Goal: Task Accomplishment & Management: Use online tool/utility

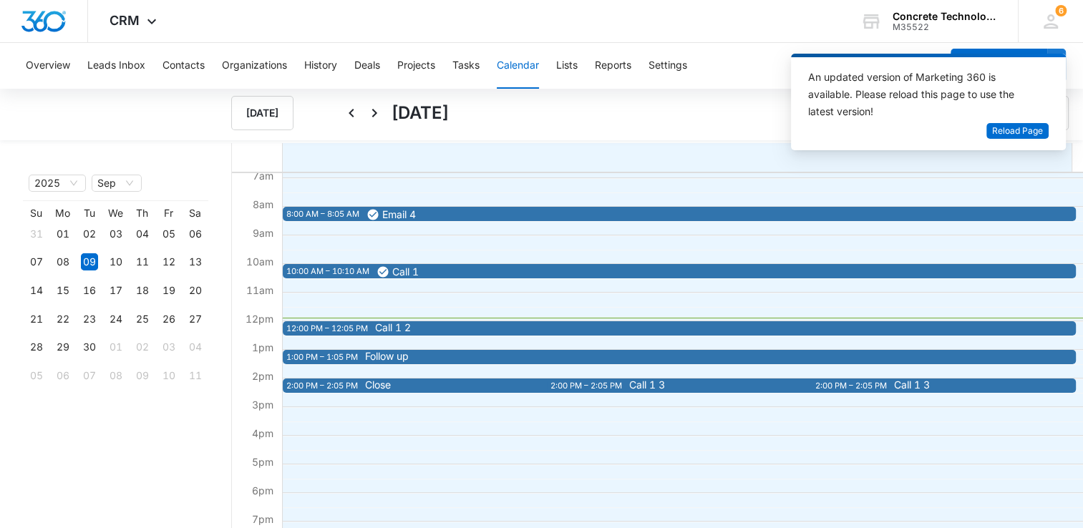
scroll to position [286, 0]
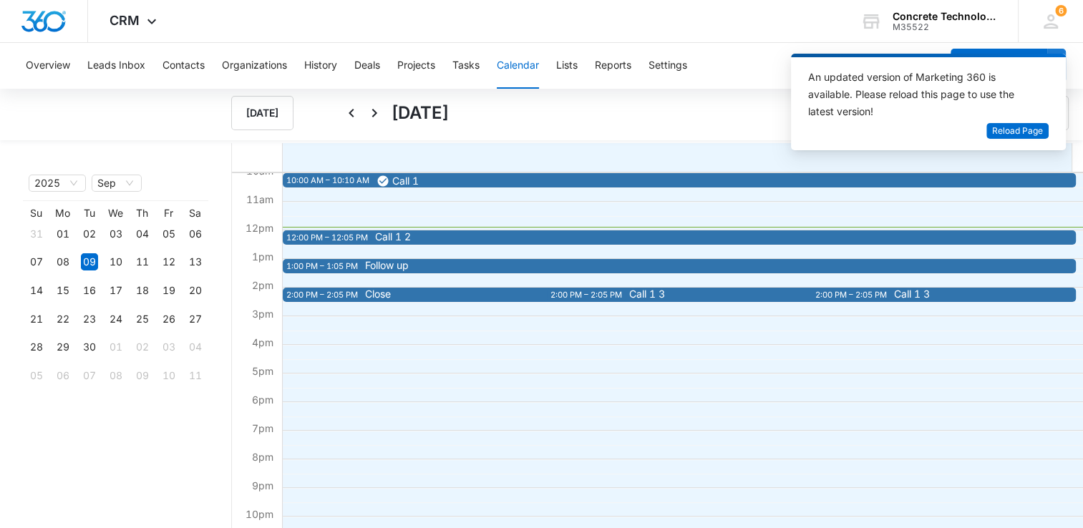
click at [458, 238] on span "Call 1 2" at bounding box center [766, 237] width 783 height 10
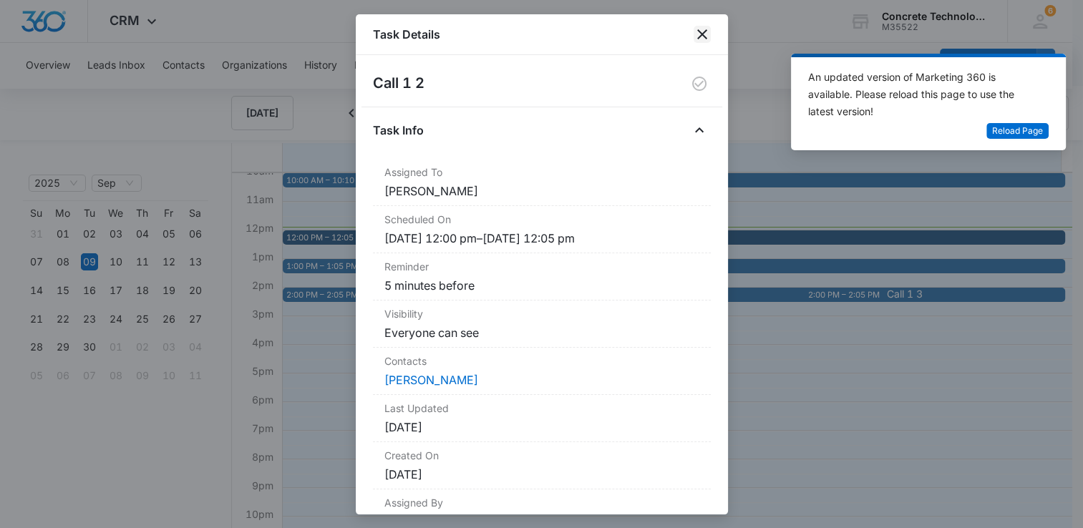
click at [699, 34] on icon "close" at bounding box center [702, 34] width 17 height 17
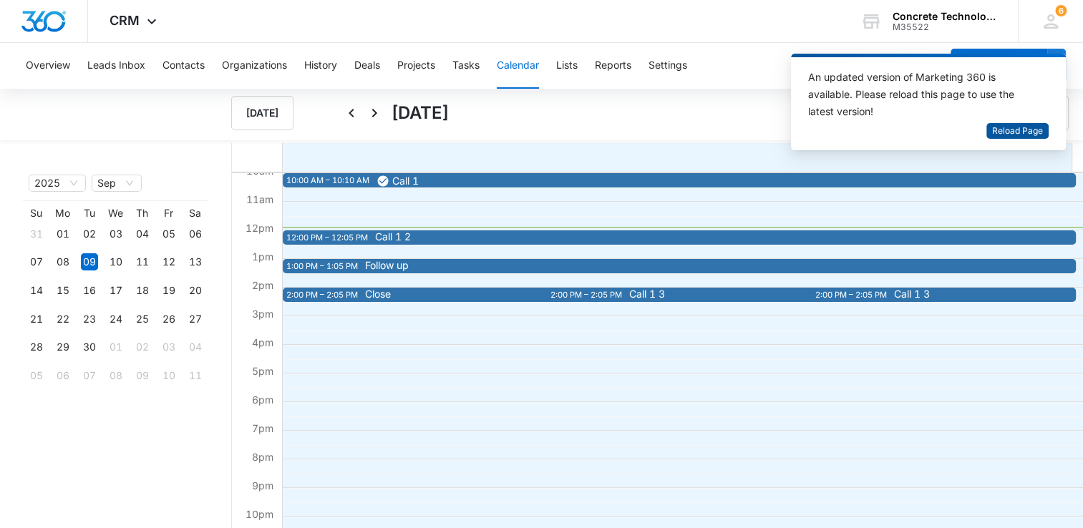
click at [1015, 135] on span "Reload Page" at bounding box center [1017, 132] width 51 height 14
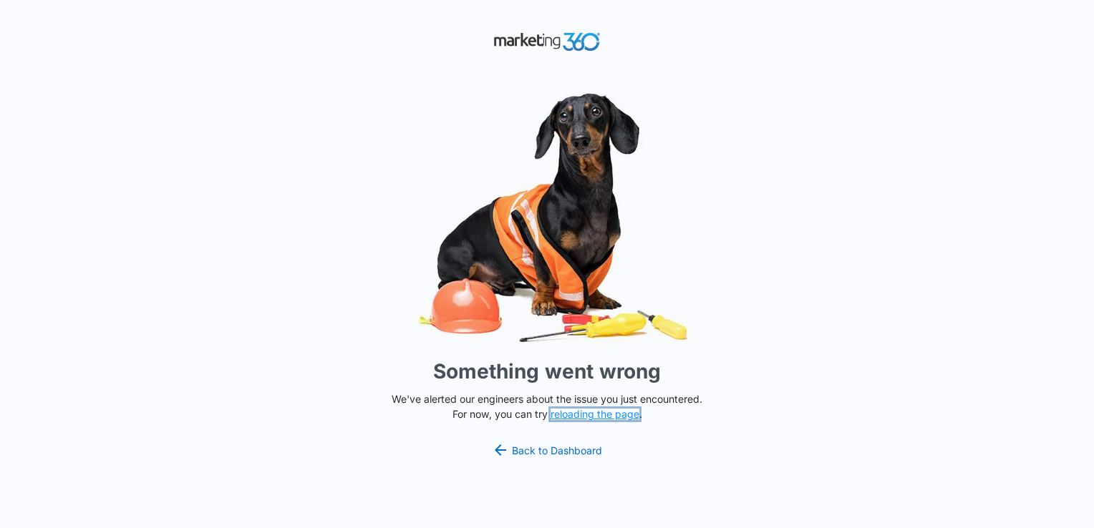
click at [606, 415] on button "reloading the page" at bounding box center [595, 414] width 89 height 11
click at [562, 449] on link "Back to Dashboard" at bounding box center [547, 450] width 110 height 17
click at [542, 451] on link "Back to Dashboard" at bounding box center [547, 450] width 110 height 17
click at [614, 417] on button "reloading the page" at bounding box center [595, 414] width 89 height 11
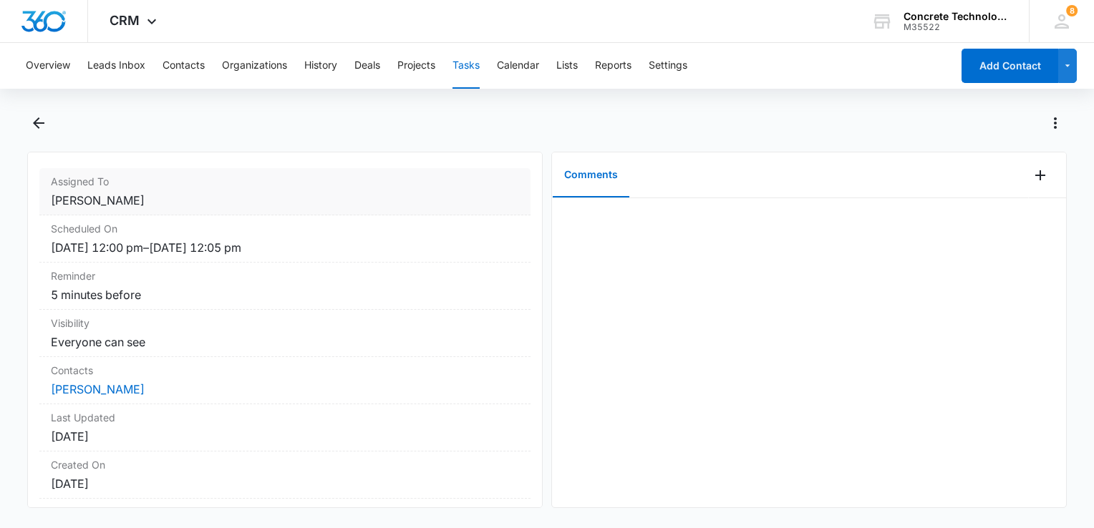
scroll to position [143, 0]
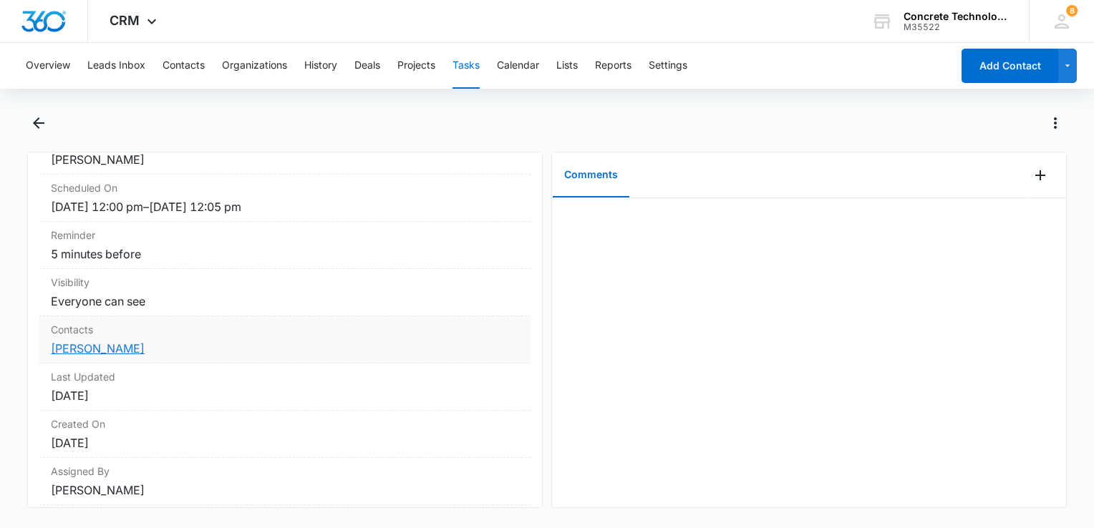
click at [92, 342] on link "[PERSON_NAME]" at bounding box center [98, 349] width 94 height 14
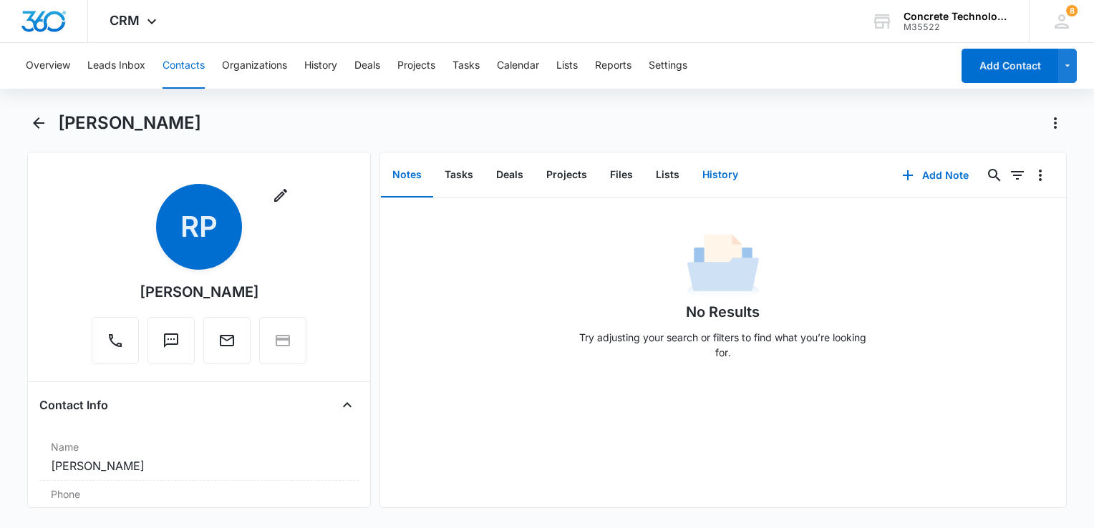
click at [716, 173] on button "History" at bounding box center [720, 175] width 59 height 44
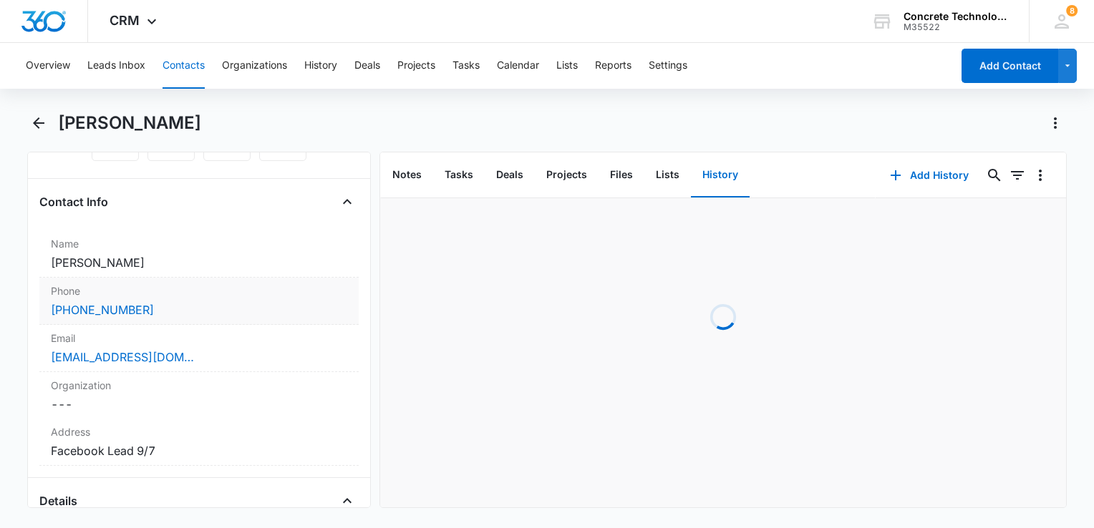
scroll to position [215, 0]
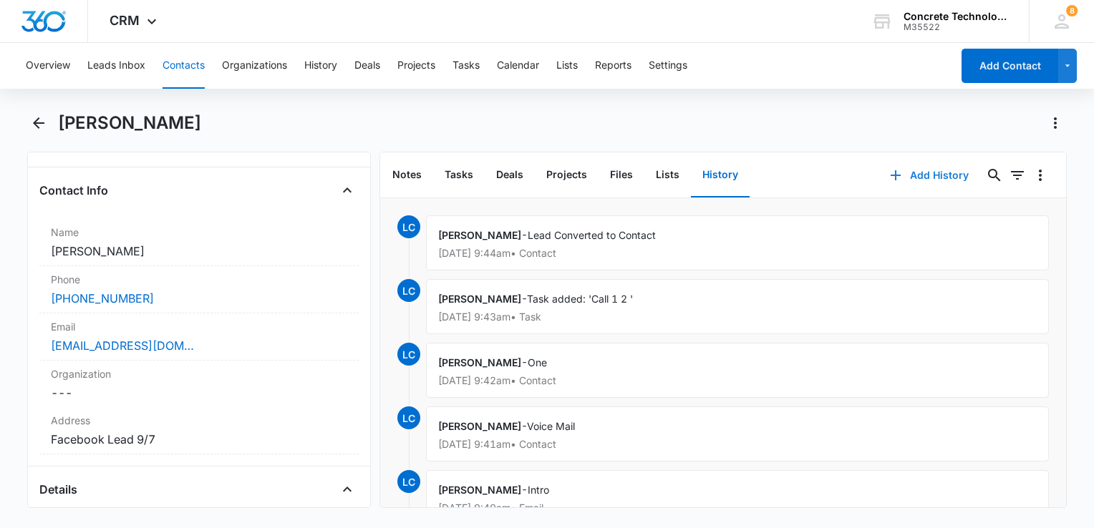
click at [890, 177] on icon "button" at bounding box center [895, 175] width 17 height 17
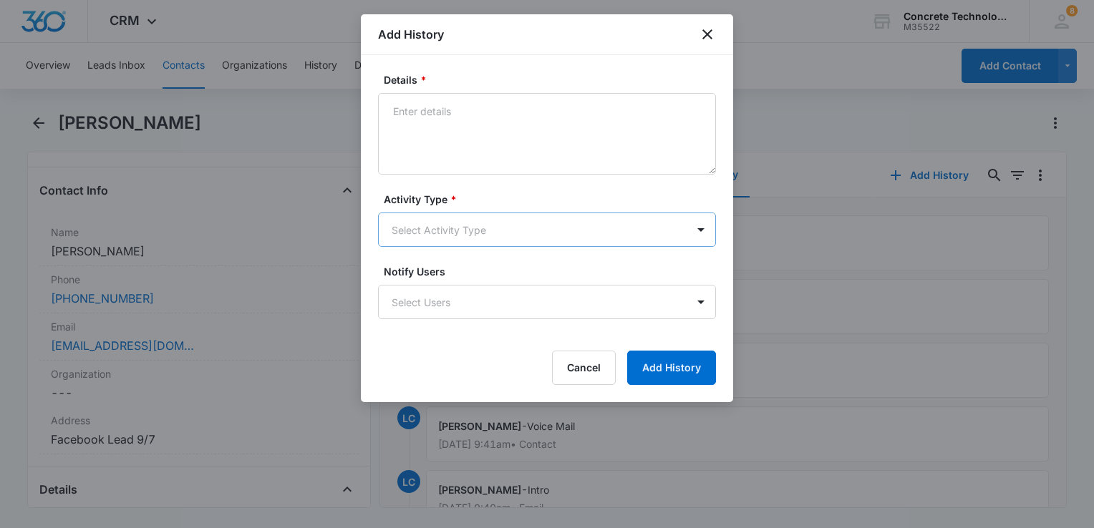
click at [513, 239] on body "CRM Apps Reputation Websites Forms CRM Email Social Content Ads Intelligence Fi…" at bounding box center [547, 264] width 1094 height 528
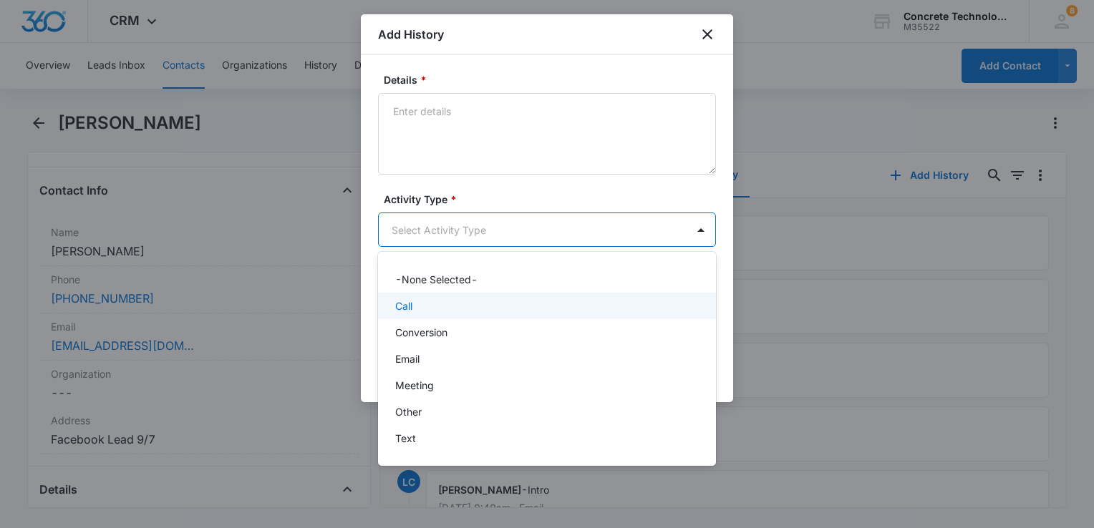
click at [480, 303] on div "Call" at bounding box center [545, 306] width 301 height 15
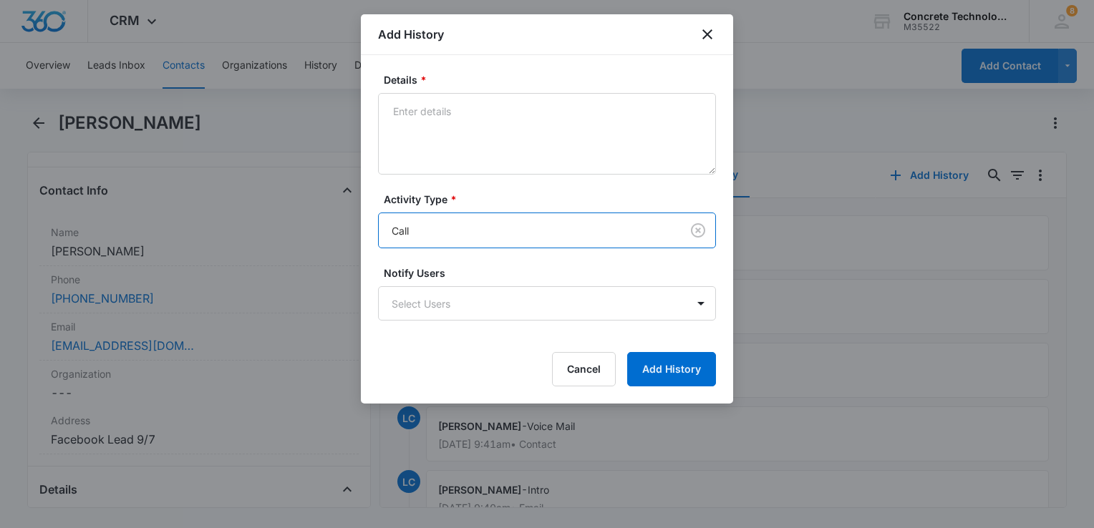
click at [480, 303] on body "CRM Apps Reputation Websites Forms CRM Email Social Content Ads Intelligence Fi…" at bounding box center [547, 264] width 1094 height 528
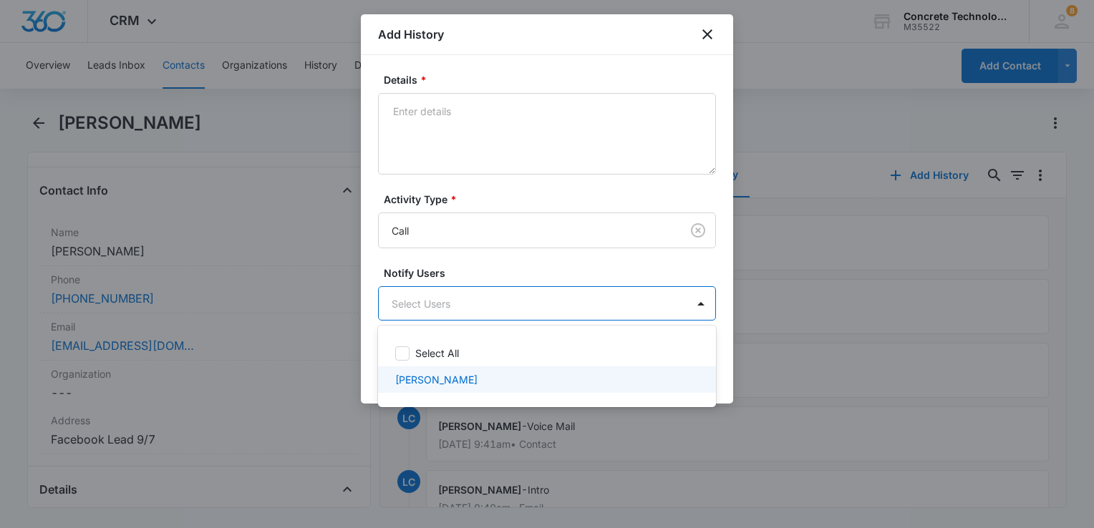
click at [456, 370] on div "[PERSON_NAME]" at bounding box center [547, 380] width 338 height 26
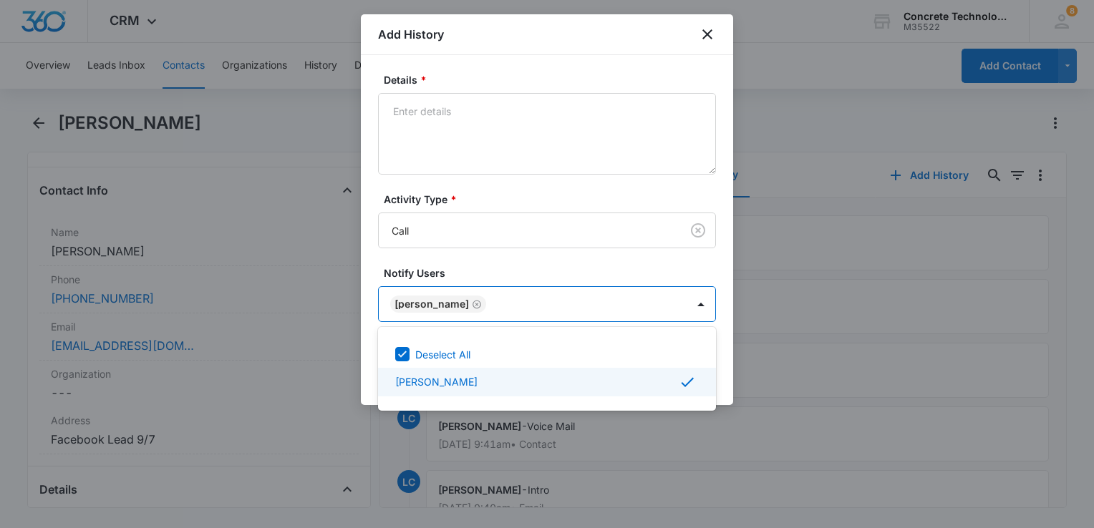
click at [727, 369] on div at bounding box center [547, 264] width 1094 height 528
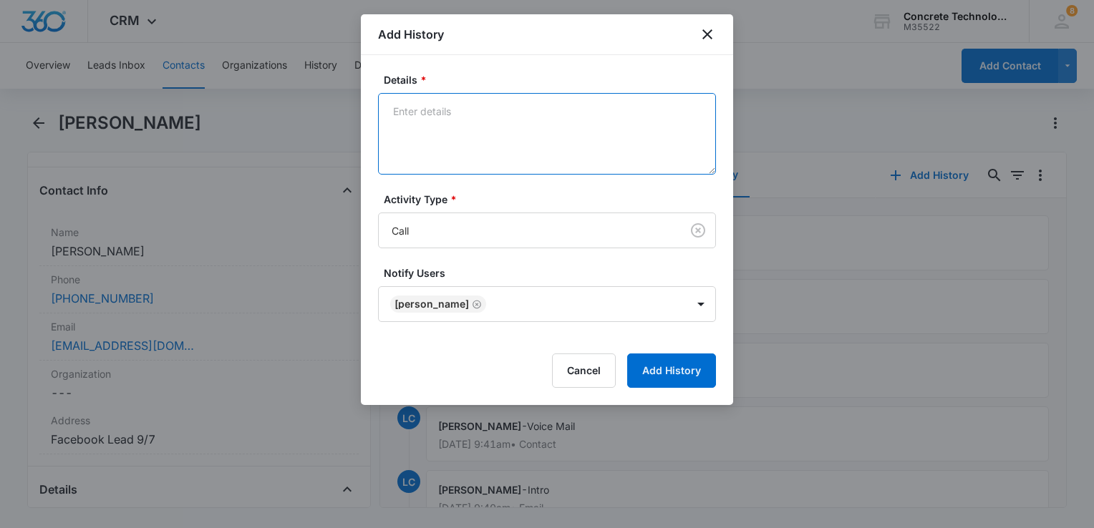
click at [498, 114] on textarea "Details *" at bounding box center [547, 134] width 338 height 82
click at [614, 127] on textarea "he needs [DATE]" at bounding box center [547, 134] width 338 height 82
click at [710, 113] on textarea "he needs [DATE] noon he owns pool company and wants [PERSON_NAME] add decks." at bounding box center [547, 134] width 338 height 82
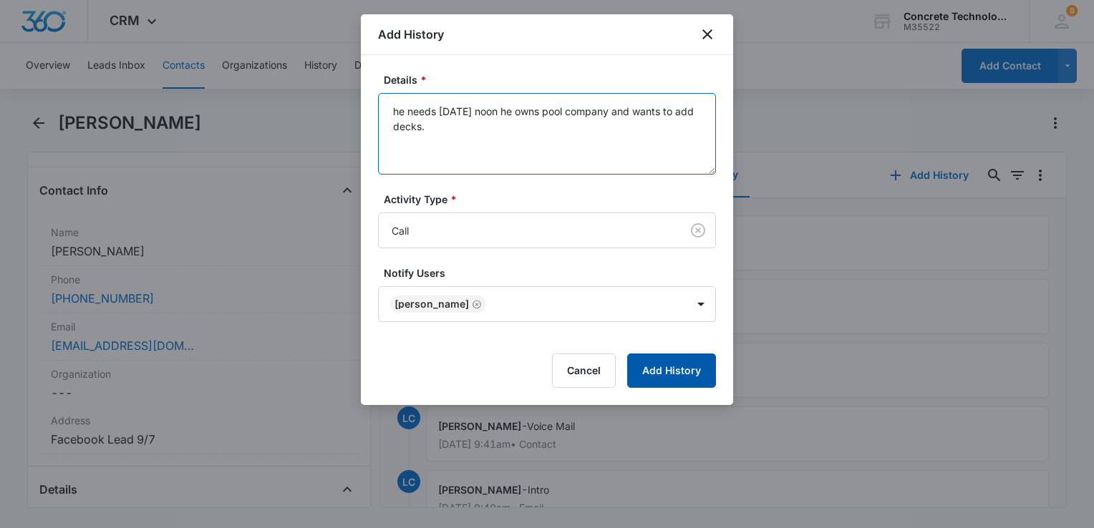
type textarea "he needs [DATE] noon he owns pool company and wants to add decks."
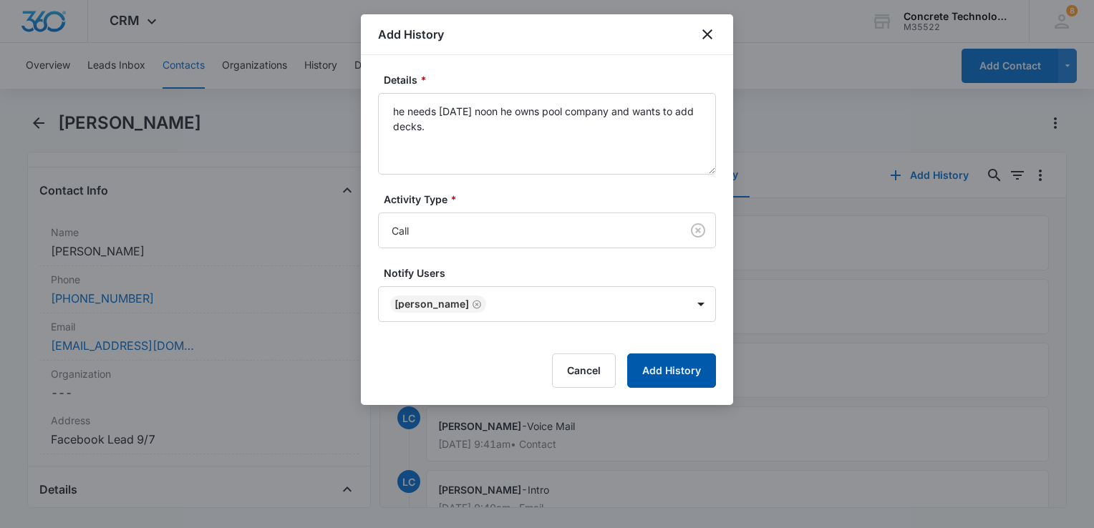
click at [679, 378] on button "Add History" at bounding box center [671, 371] width 89 height 34
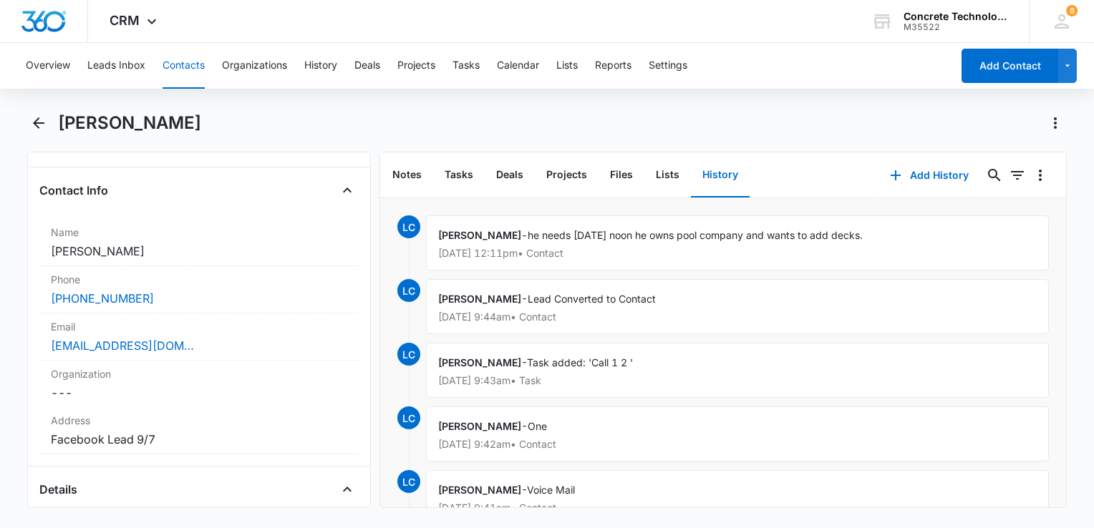
click at [687, 367] on div "[PERSON_NAME] - Task added: 'Call 1 2 ' [DATE] 9:43am • Task" at bounding box center [737, 370] width 623 height 55
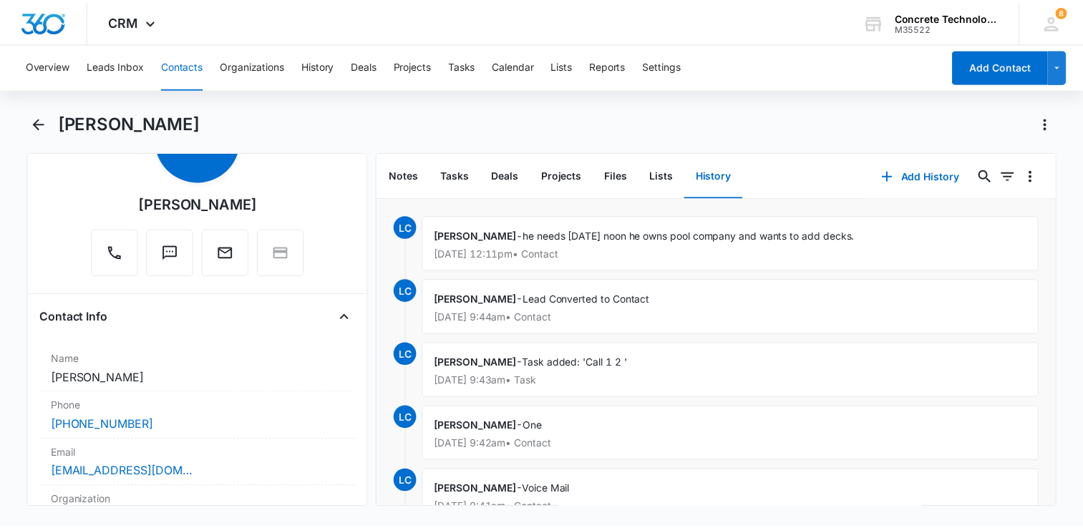
scroll to position [0, 0]
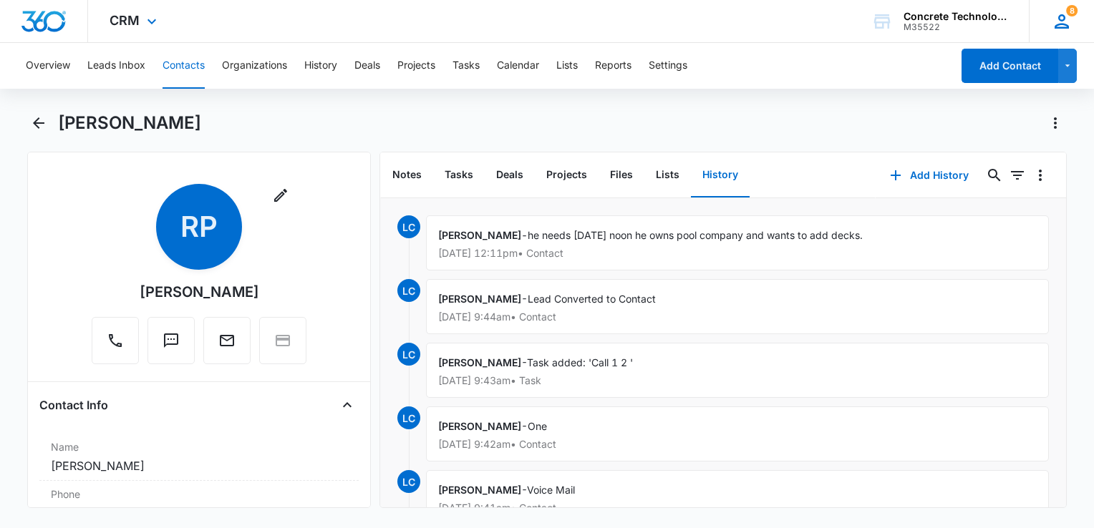
click at [1067, 6] on span "8" at bounding box center [1071, 10] width 11 height 11
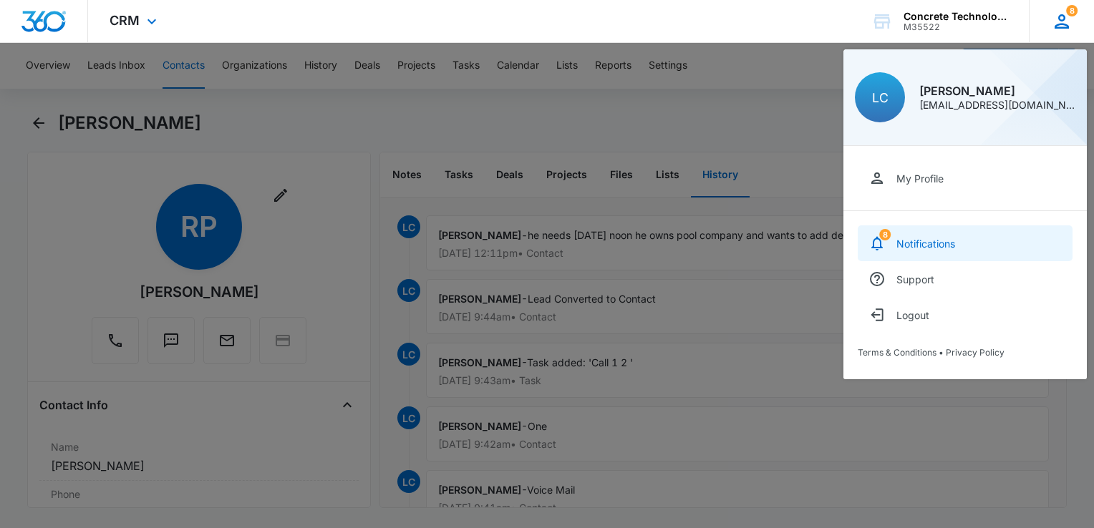
click at [964, 239] on link "8 Notifications" at bounding box center [965, 244] width 215 height 36
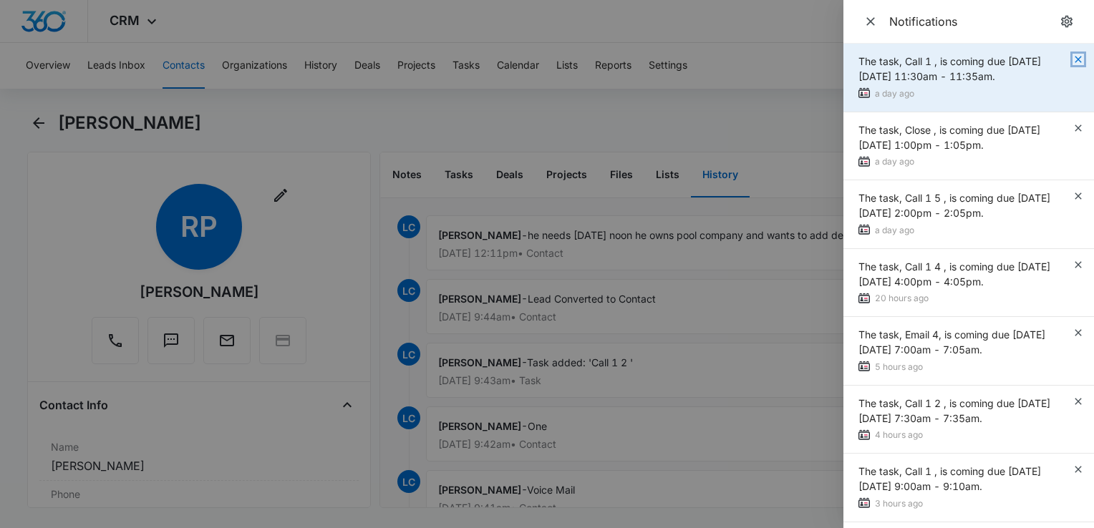
click at [1075, 57] on icon "button" at bounding box center [1078, 59] width 6 height 6
click at [1078, 57] on icon "button" at bounding box center [1078, 59] width 11 height 11
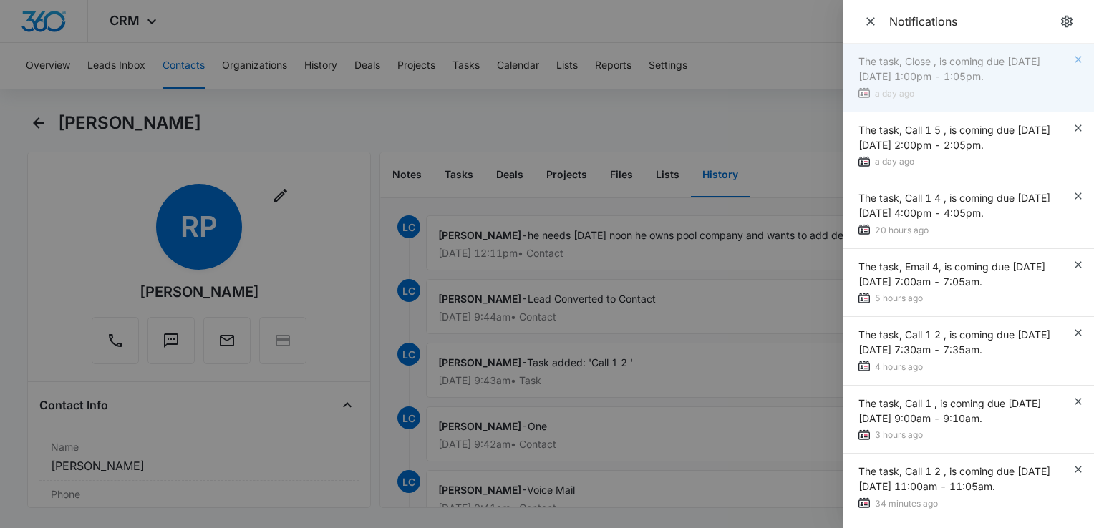
click at [1078, 57] on div "The task, Close , is coming due [DATE][DATE] 1:00pm - 1:05pm. a day ago" at bounding box center [968, 78] width 251 height 69
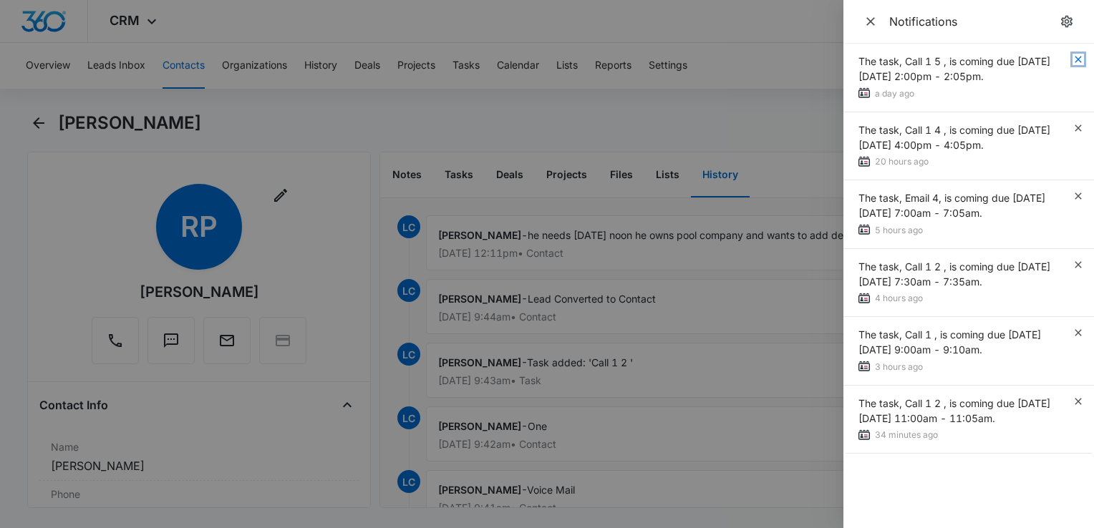
click at [1078, 57] on icon "button" at bounding box center [1078, 59] width 11 height 11
click at [1078, 122] on icon "button" at bounding box center [1078, 127] width 11 height 11
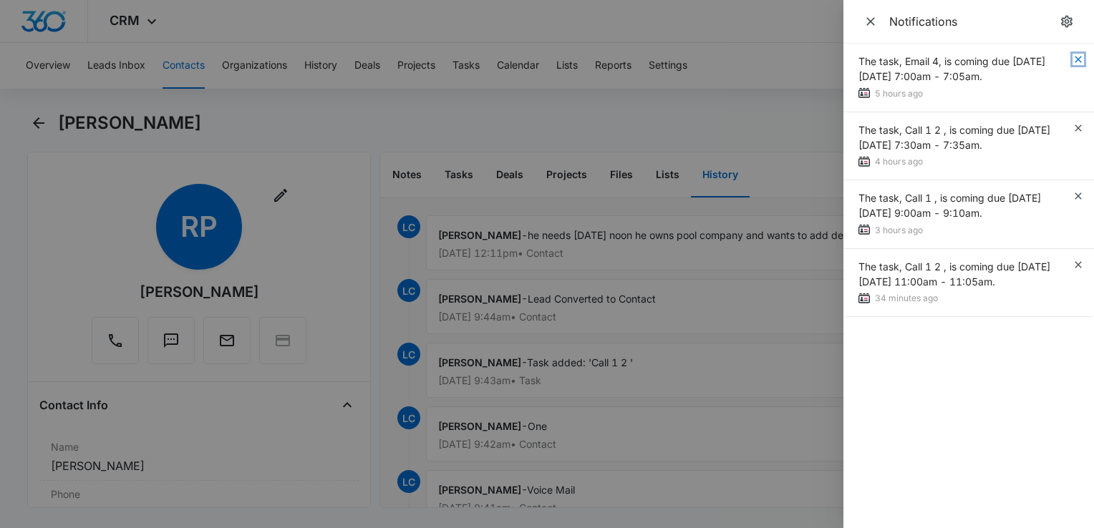
click at [1078, 57] on icon "button" at bounding box center [1078, 59] width 11 height 11
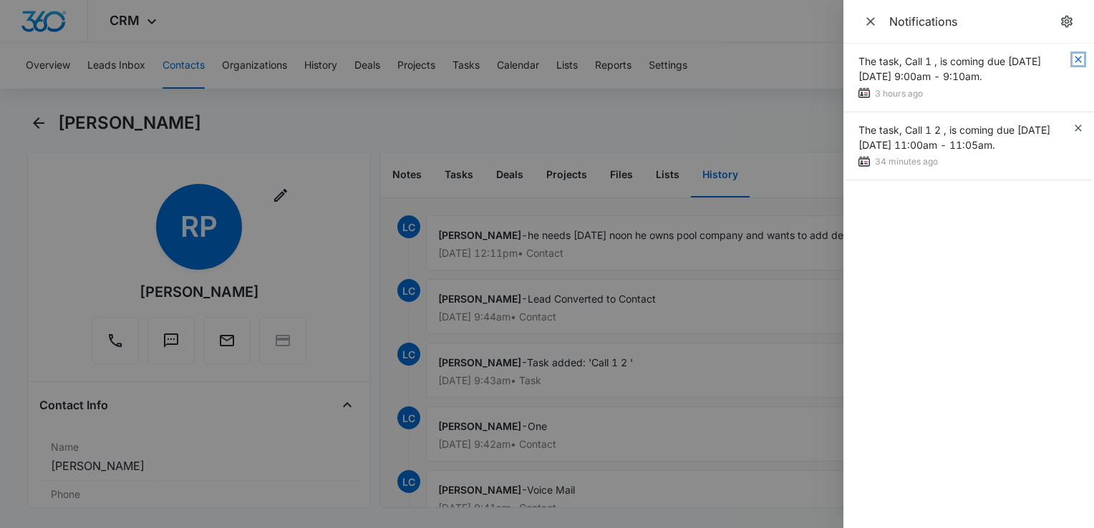
click at [1078, 57] on icon "button" at bounding box center [1078, 59] width 11 height 11
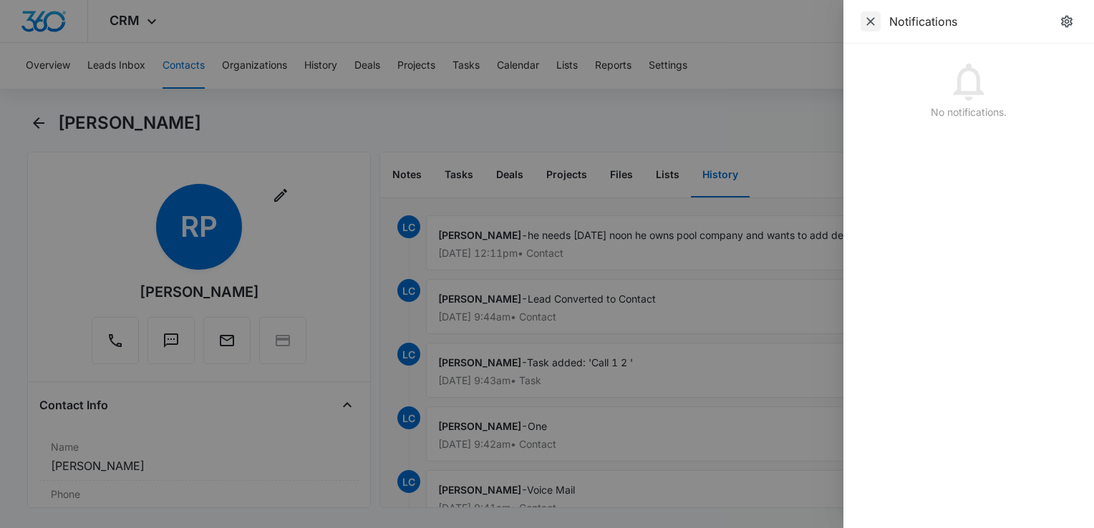
click at [869, 19] on icon "Close" at bounding box center [871, 21] width 14 height 14
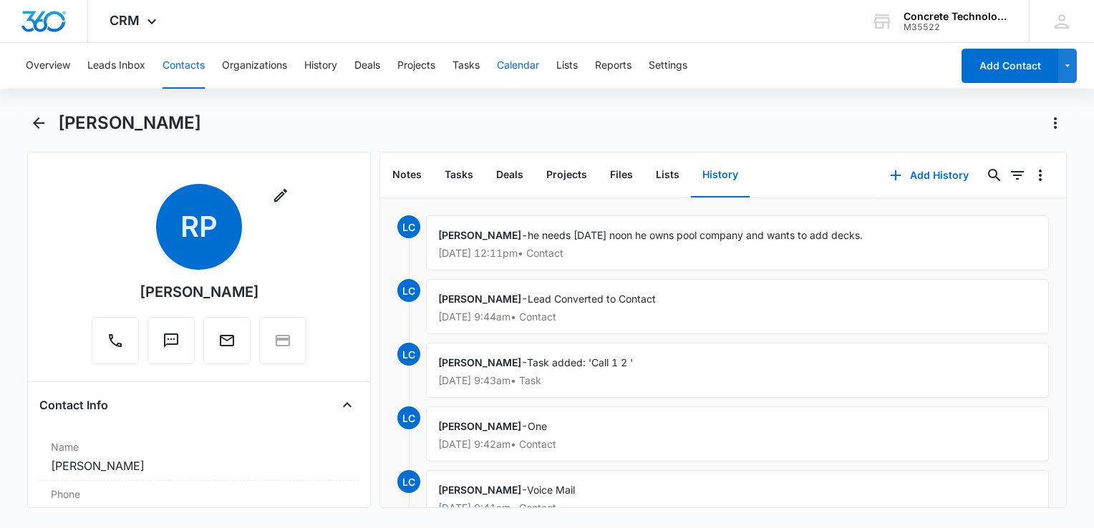
click at [516, 73] on button "Calendar" at bounding box center [518, 66] width 42 height 46
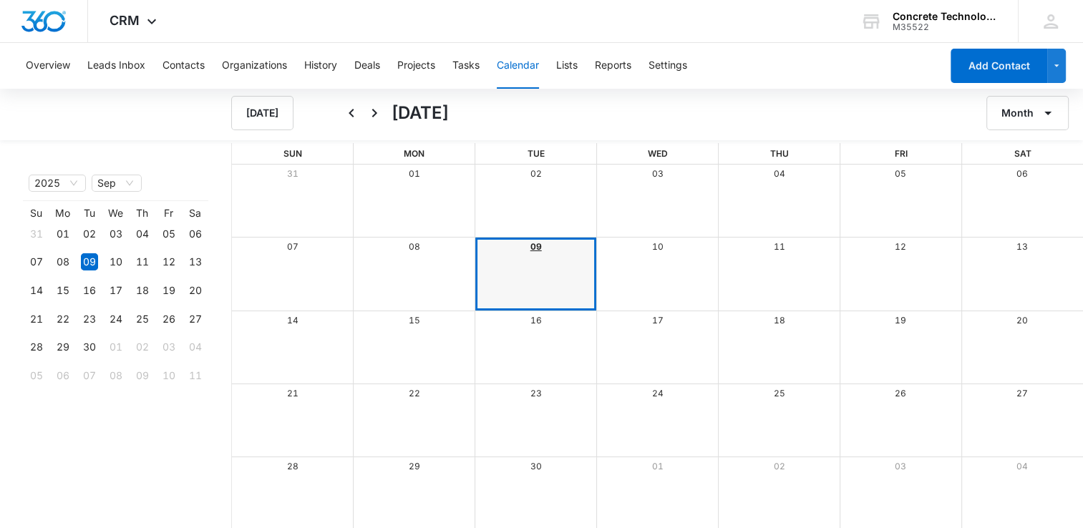
click at [531, 251] on link "09" at bounding box center [536, 246] width 11 height 11
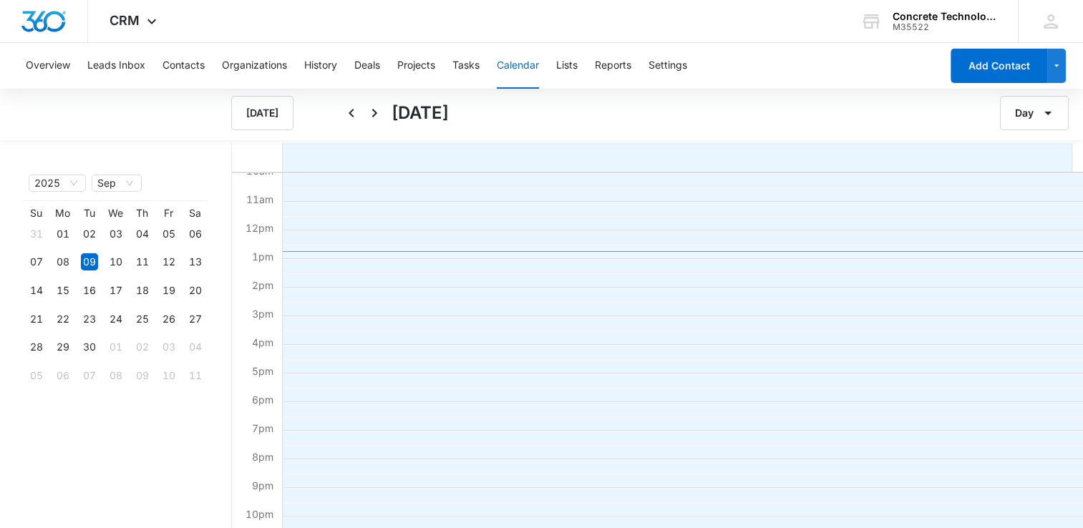
scroll to position [329, 0]
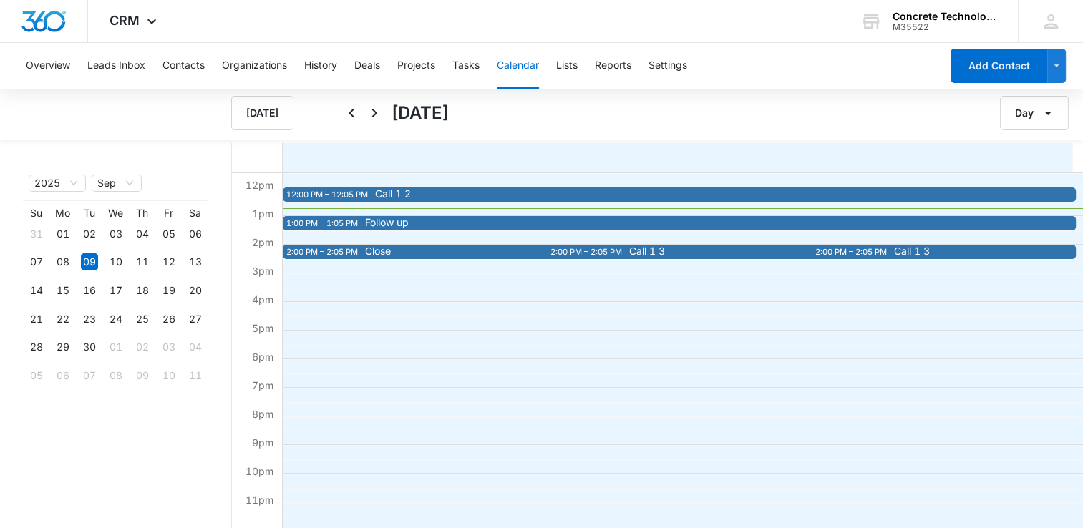
click at [448, 223] on span "Follow up" at bounding box center [756, 223] width 783 height 10
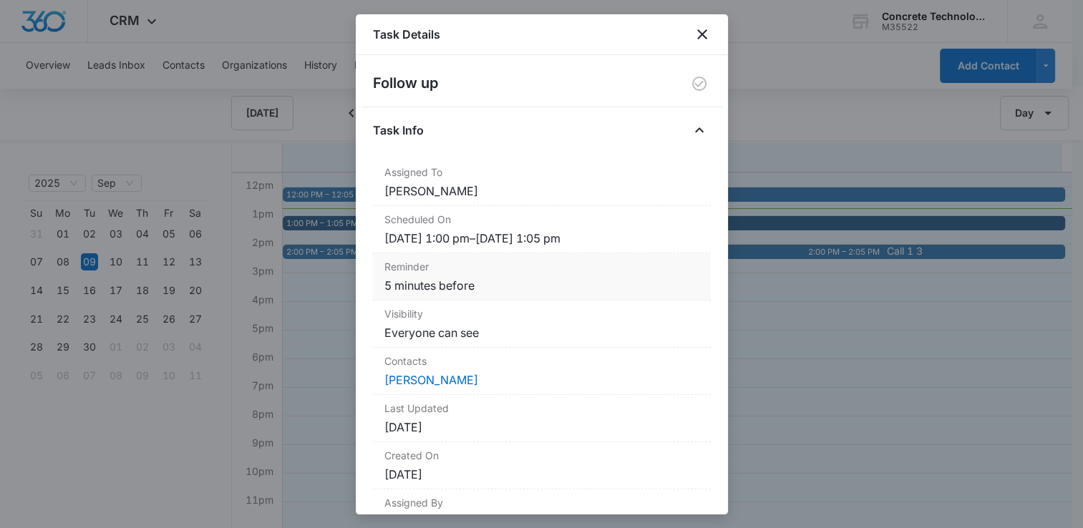
scroll to position [61, 0]
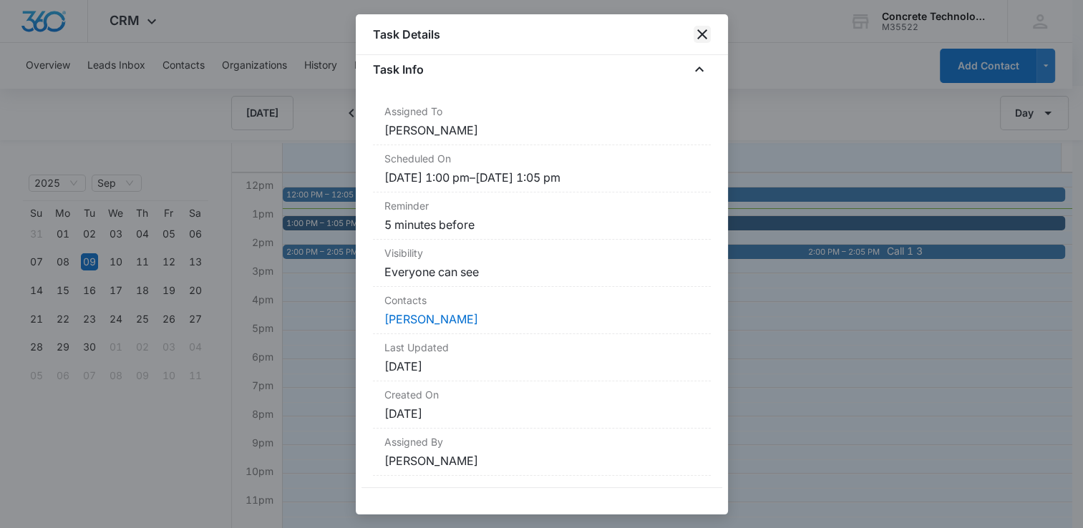
click at [705, 35] on icon "close" at bounding box center [702, 34] width 17 height 17
